Goal: Task Accomplishment & Management: Complete application form

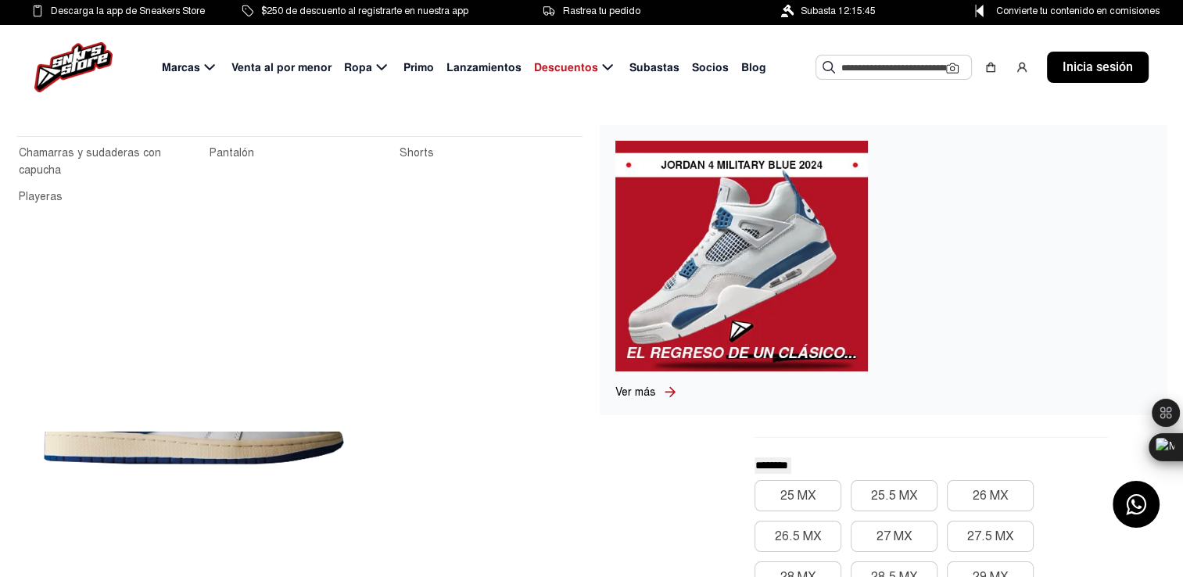
click at [367, 76] on div "Ropa" at bounding box center [367, 68] width 59 height 20
click at [384, 64] on icon at bounding box center [381, 68] width 19 height 20
click at [357, 64] on span "Ropa" at bounding box center [358, 67] width 28 height 16
click at [364, 65] on span "Ropa" at bounding box center [358, 67] width 28 height 16
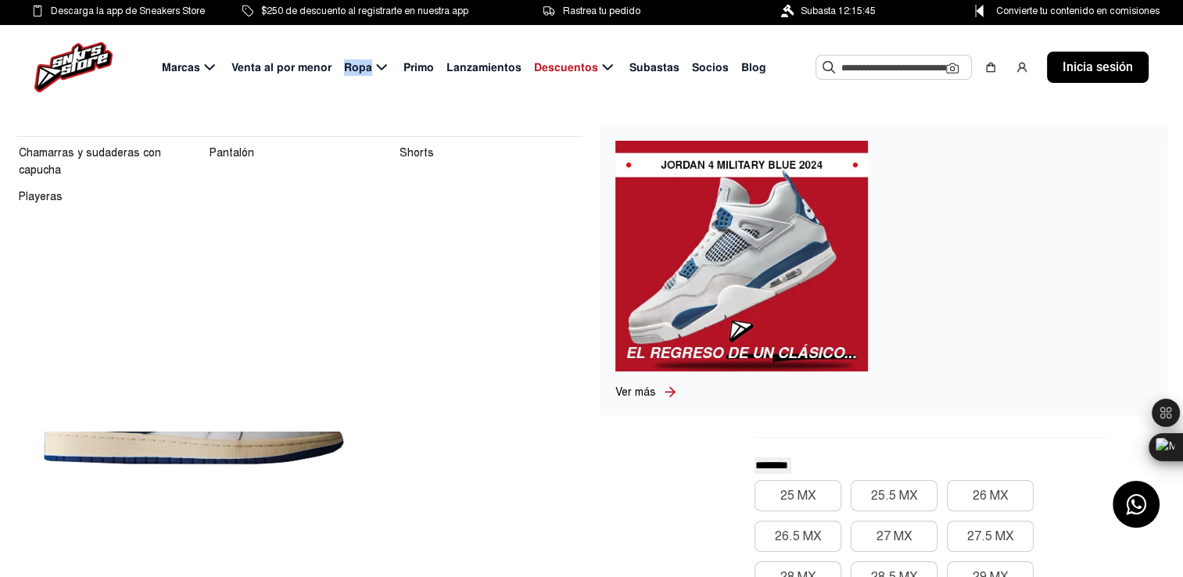
click at [364, 65] on span "Ropa" at bounding box center [358, 67] width 28 height 16
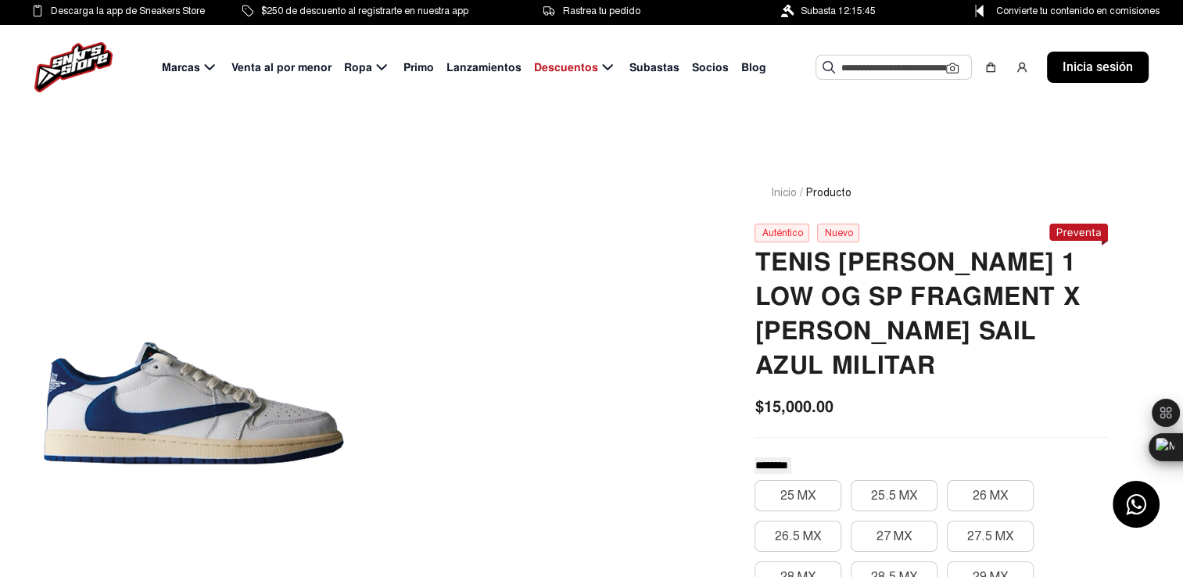
click at [460, 92] on div "Marcas Venta al por menor Ropa Primo Lanzamientos Descuentos Subastas Socios Bl…" at bounding box center [591, 67] width 1183 height 84
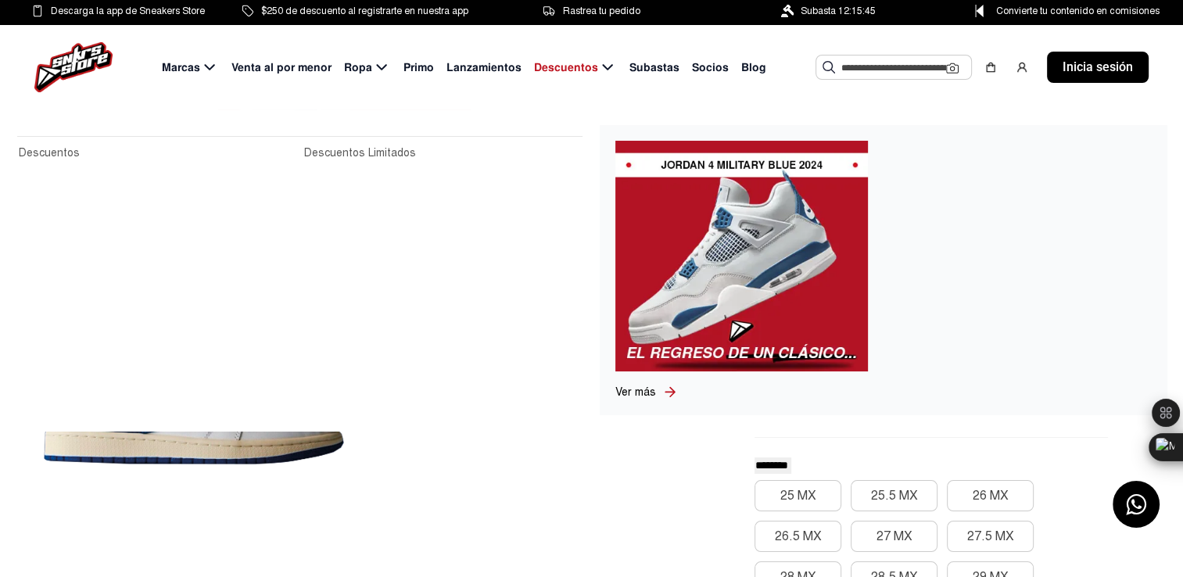
click at [585, 67] on span "Descuentos" at bounding box center [566, 67] width 64 height 16
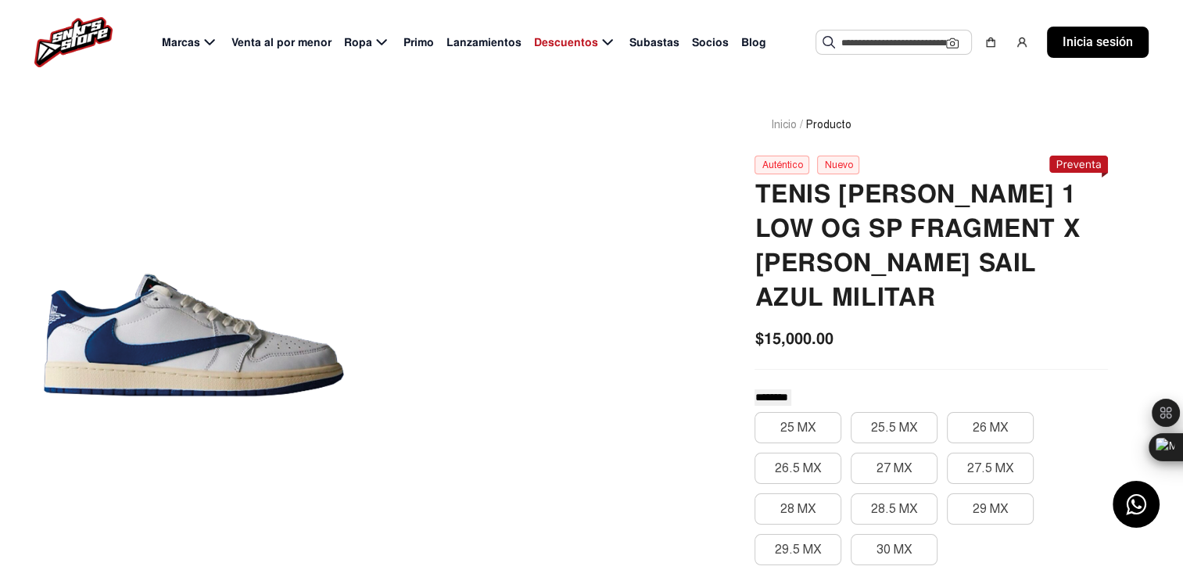
scroll to position [66, 0]
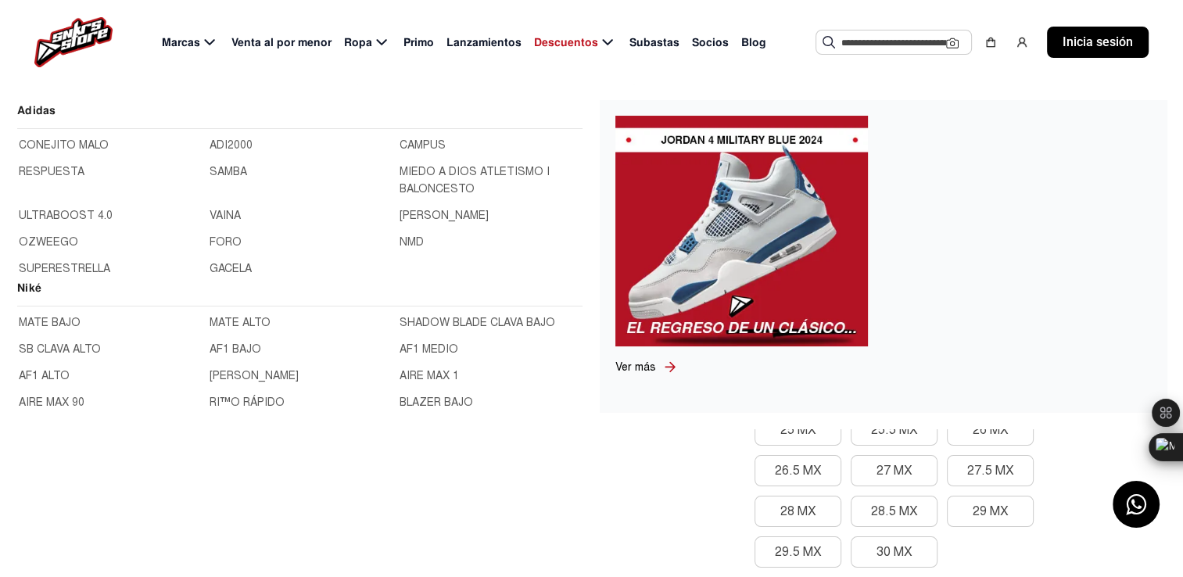
click at [200, 42] on span "Marcas" at bounding box center [181, 42] width 38 height 16
click at [93, 142] on link "CONEJITO MALO" at bounding box center [109, 145] width 181 height 17
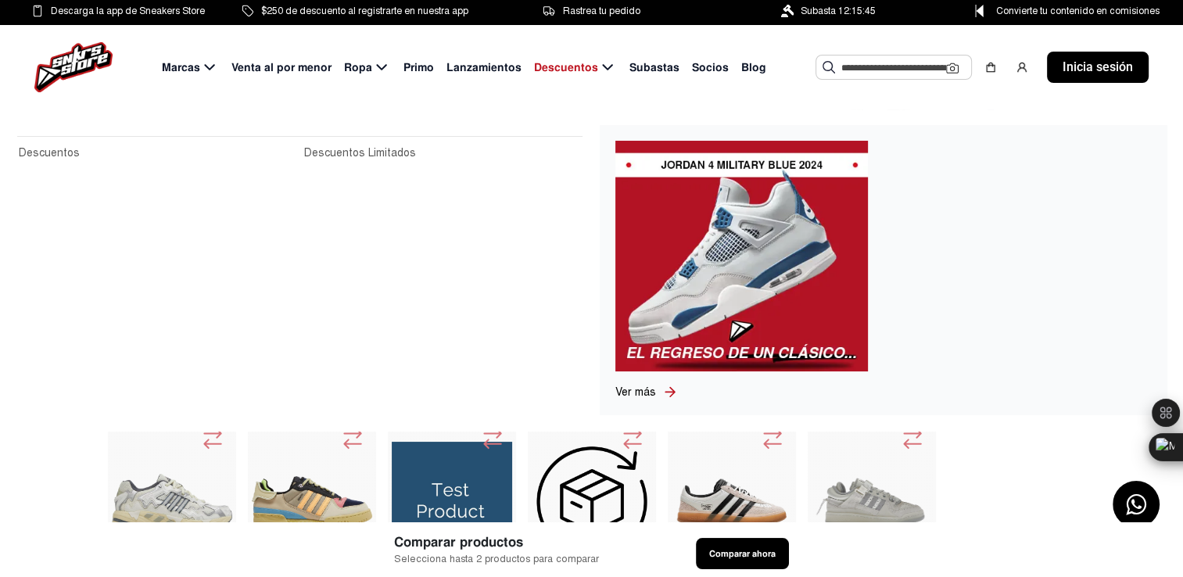
click at [566, 64] on span "Descuentos" at bounding box center [566, 67] width 64 height 16
click at [609, 64] on icon at bounding box center [607, 68] width 19 height 20
click at [374, 69] on icon at bounding box center [381, 68] width 19 height 20
click at [86, 149] on link "Chamarras y sudaderas con capucha" at bounding box center [109, 162] width 181 height 34
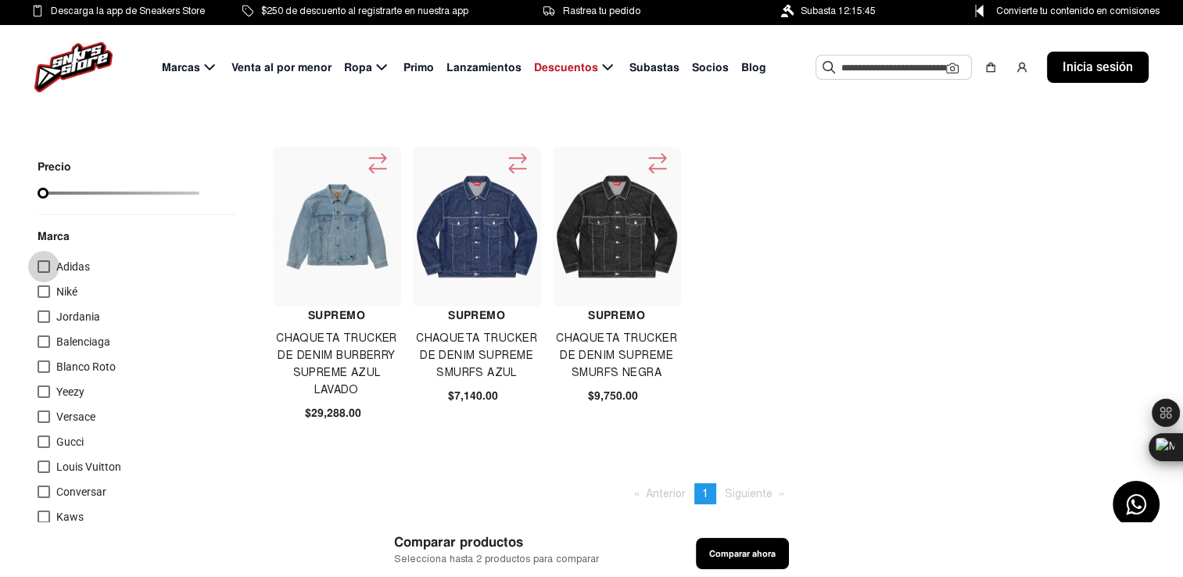
click at [41, 266] on div at bounding box center [44, 266] width 13 height 13
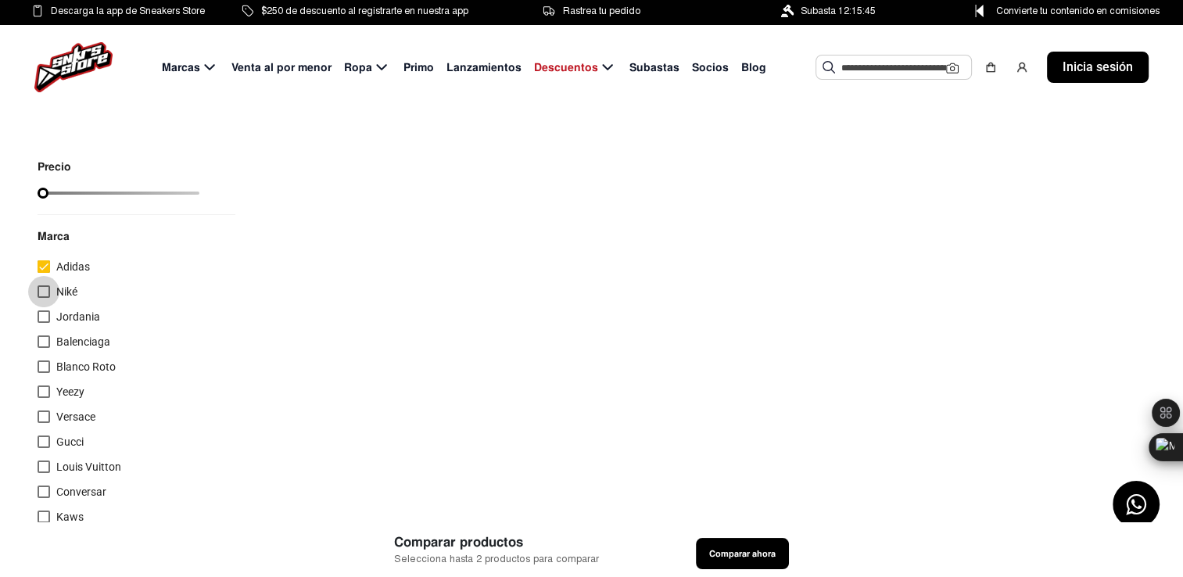
click at [40, 286] on div at bounding box center [44, 291] width 13 height 13
click at [54, 319] on label "Jordania" at bounding box center [69, 316] width 63 height 19
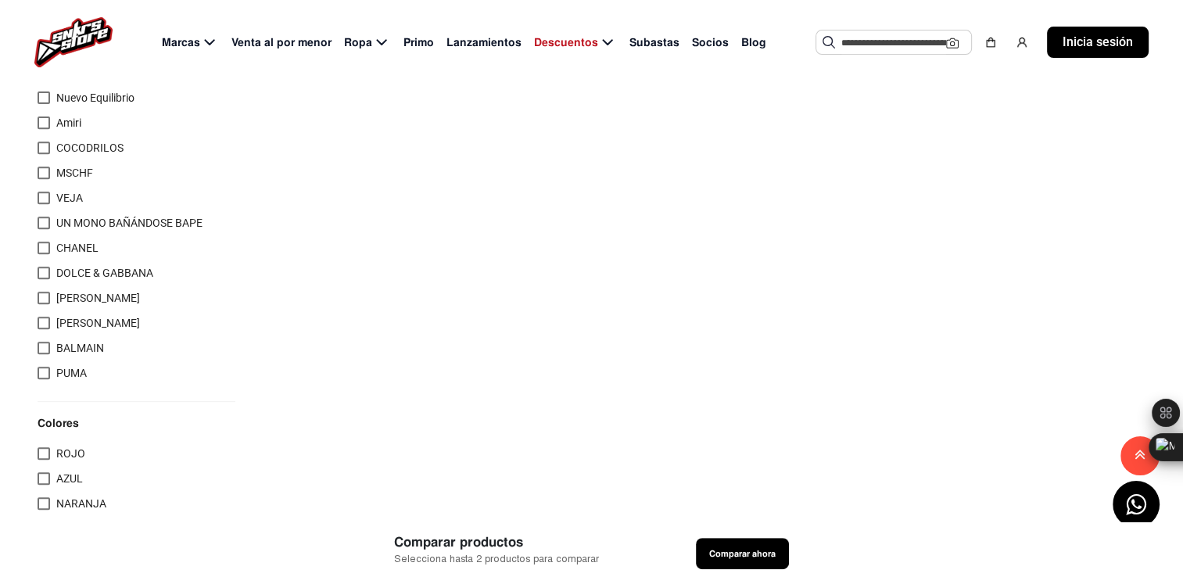
scroll to position [610, 0]
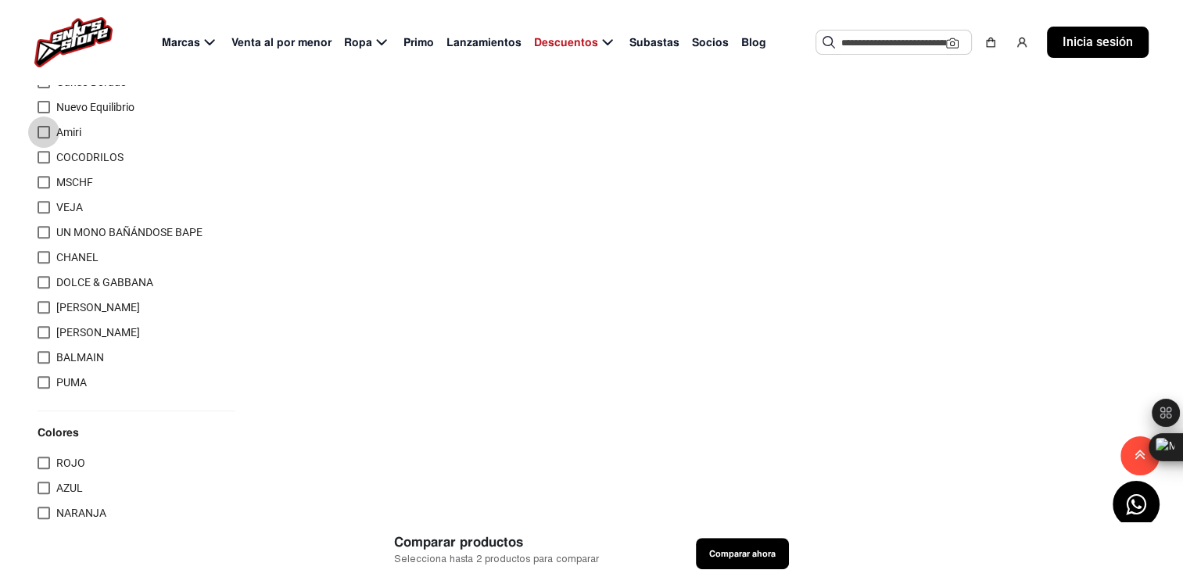
click at [46, 131] on div at bounding box center [44, 132] width 13 height 13
click at [281, 45] on span "Venta al por menor" at bounding box center [281, 42] width 100 height 16
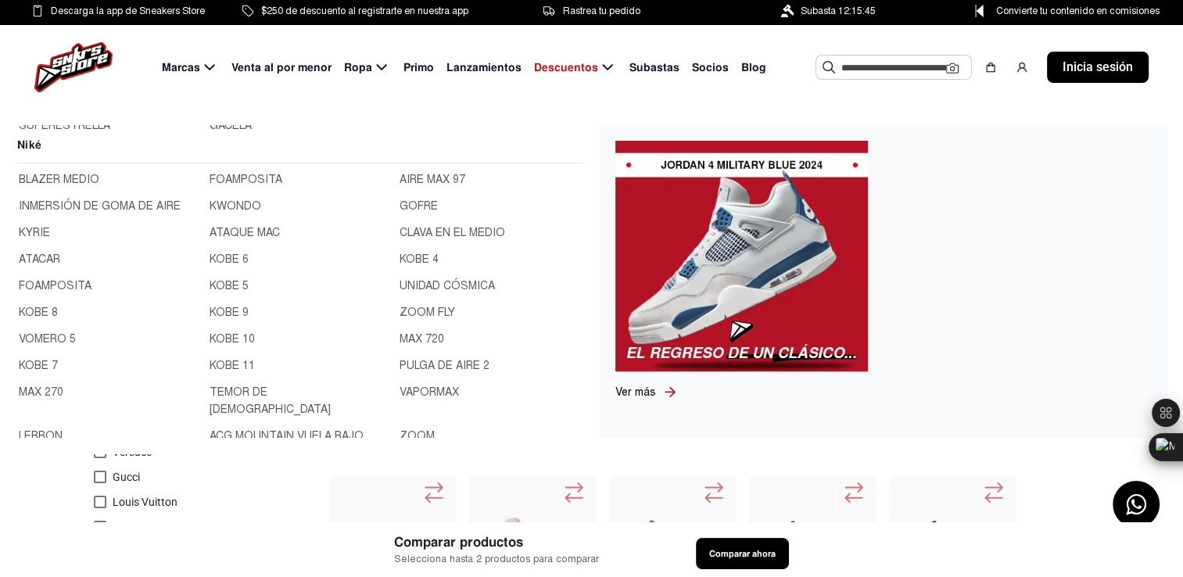
scroll to position [106, 0]
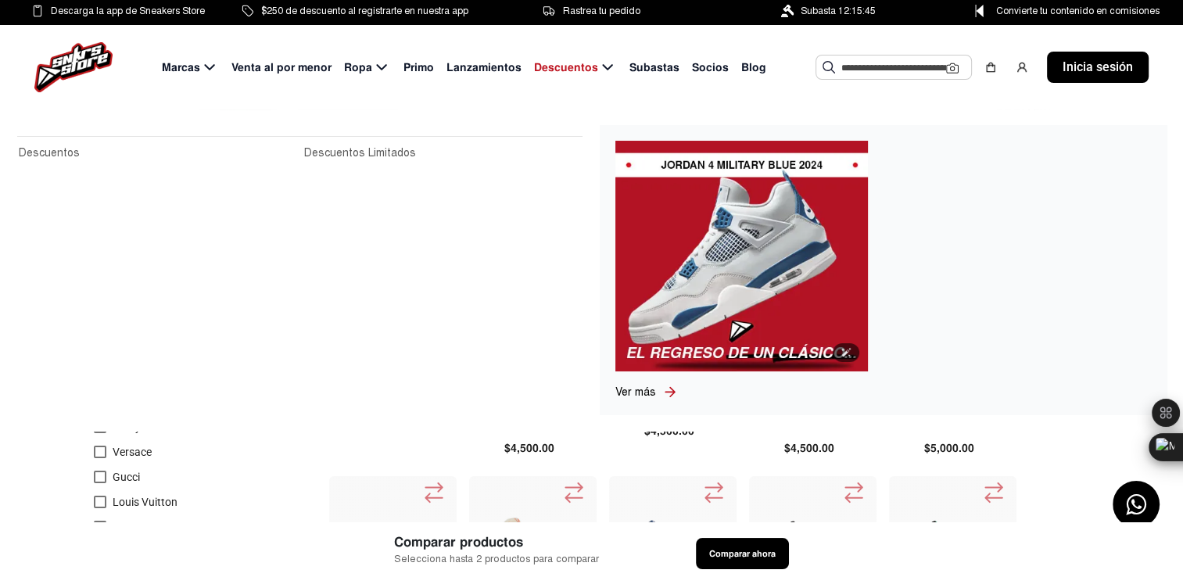
click at [704, 255] on img at bounding box center [741, 256] width 253 height 231
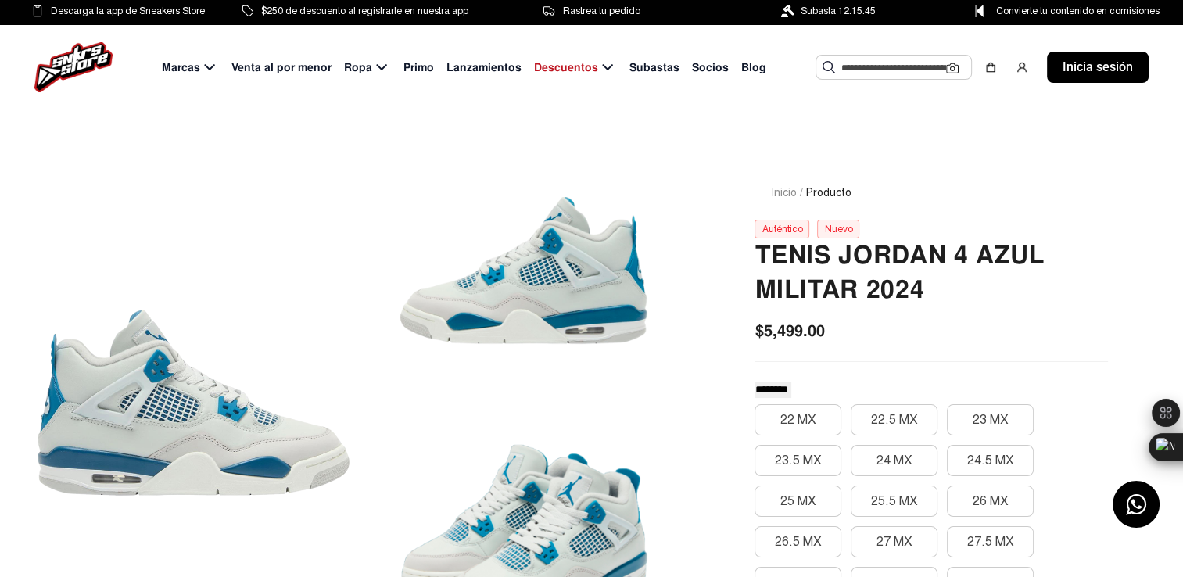
click at [702, 61] on span "Socios" at bounding box center [710, 67] width 37 height 16
select select
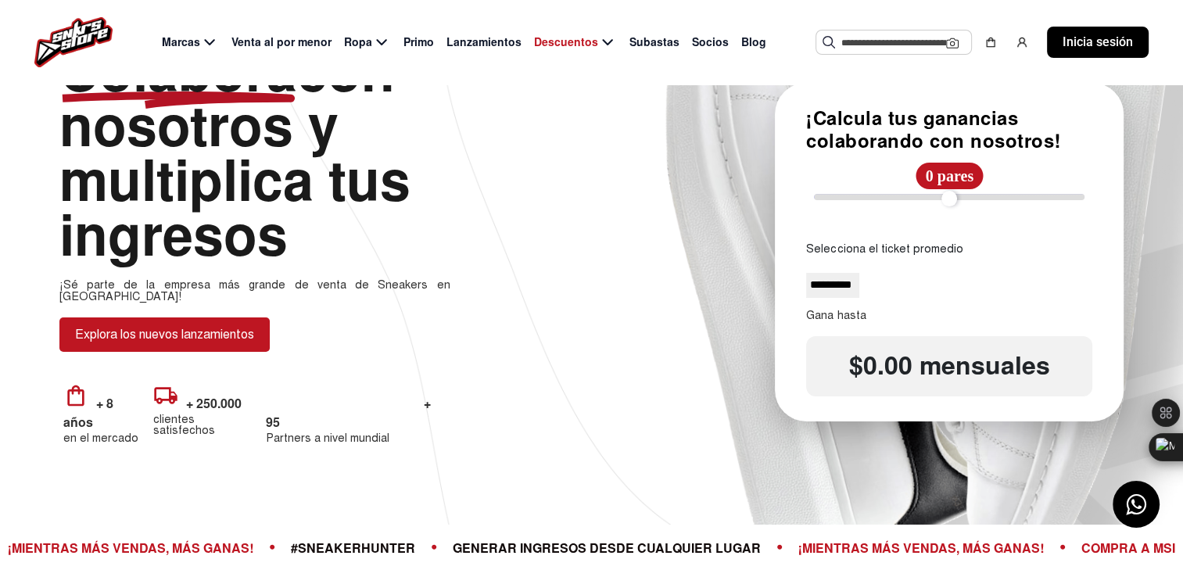
scroll to position [116, 0]
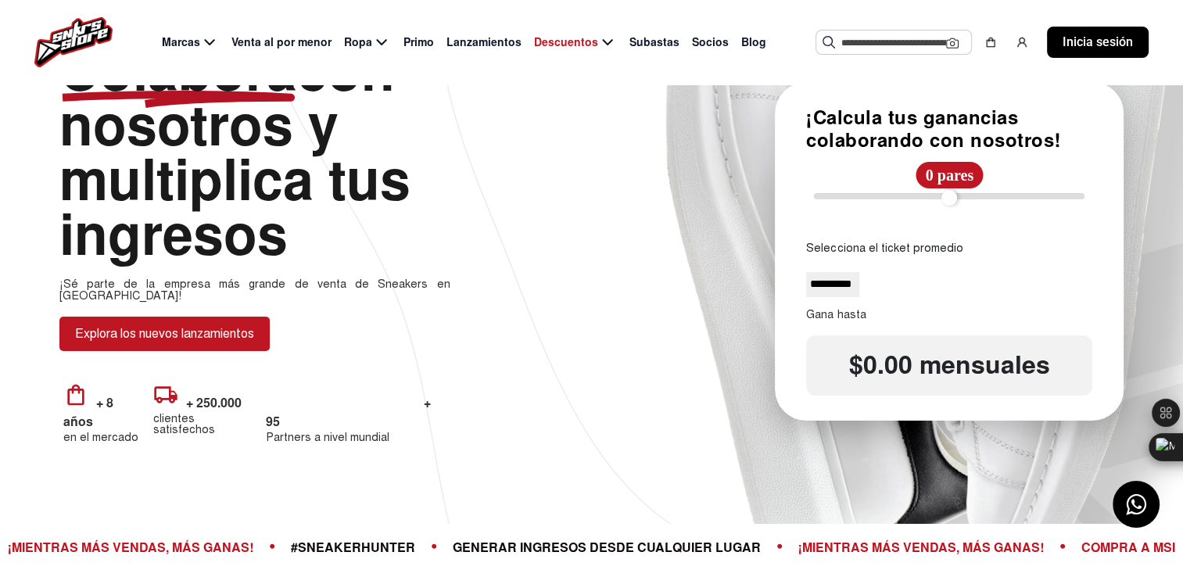
click at [866, 365] on span "$0.00 mensuales" at bounding box center [949, 366] width 286 height 30
drag, startPoint x: 825, startPoint y: 203, endPoint x: 832, endPoint y: 352, distance: 148.7
type input "**"
click at [832, 199] on input "range" at bounding box center [949, 196] width 271 height 6
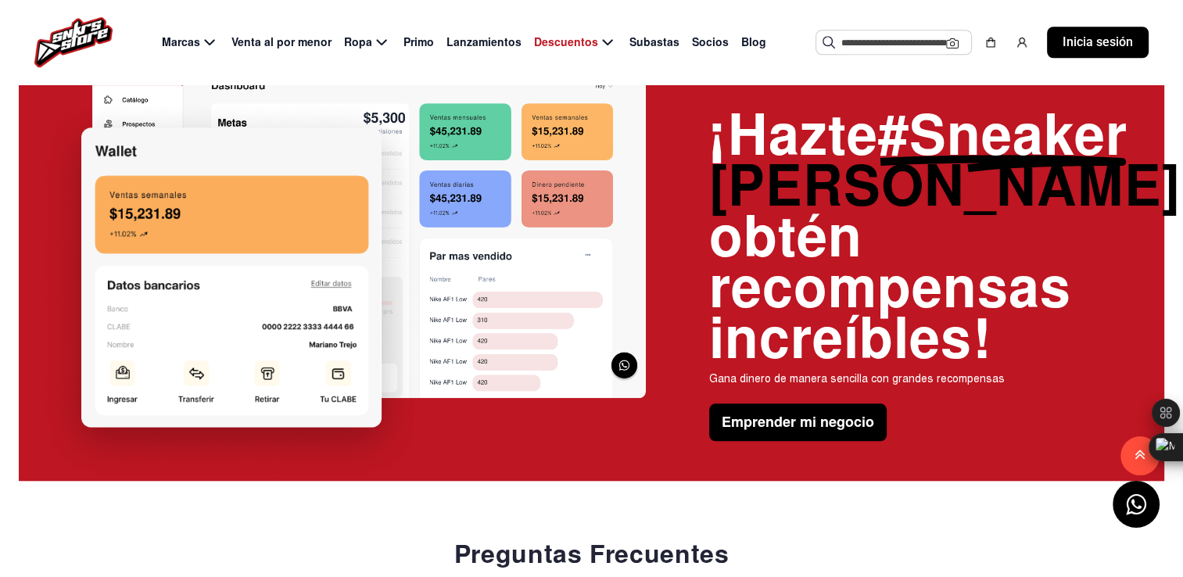
scroll to position [1288, 0]
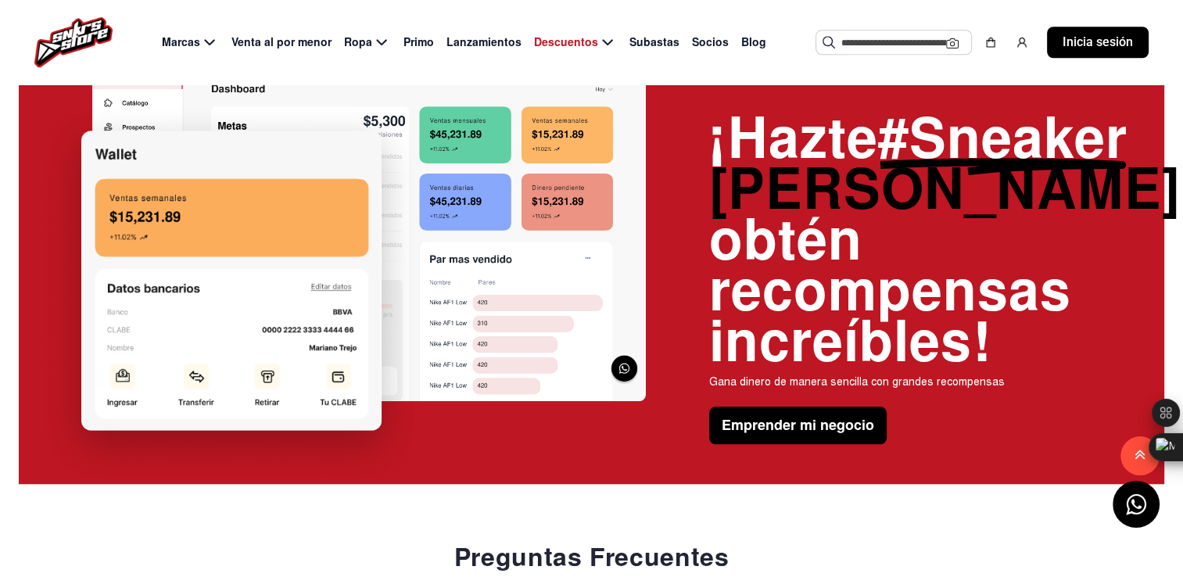
click at [765, 407] on button "Emprender mi negocio" at bounding box center [797, 426] width 177 height 38
click at [797, 407] on button "Emprender mi negocio" at bounding box center [797, 426] width 177 height 38
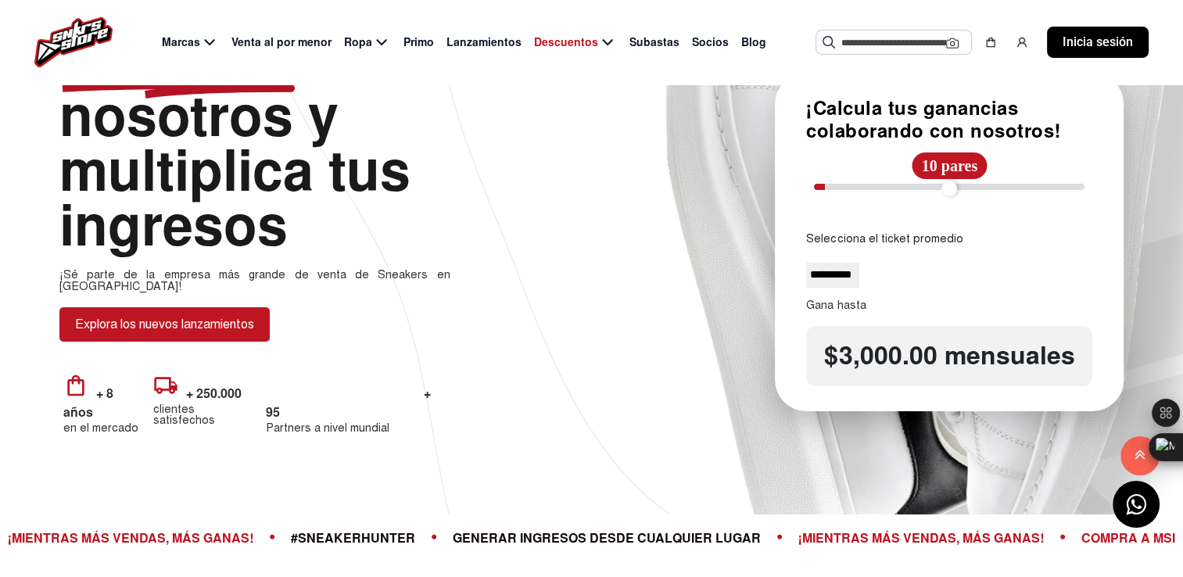
scroll to position [0, 0]
